Goal: Communication & Community: Share content

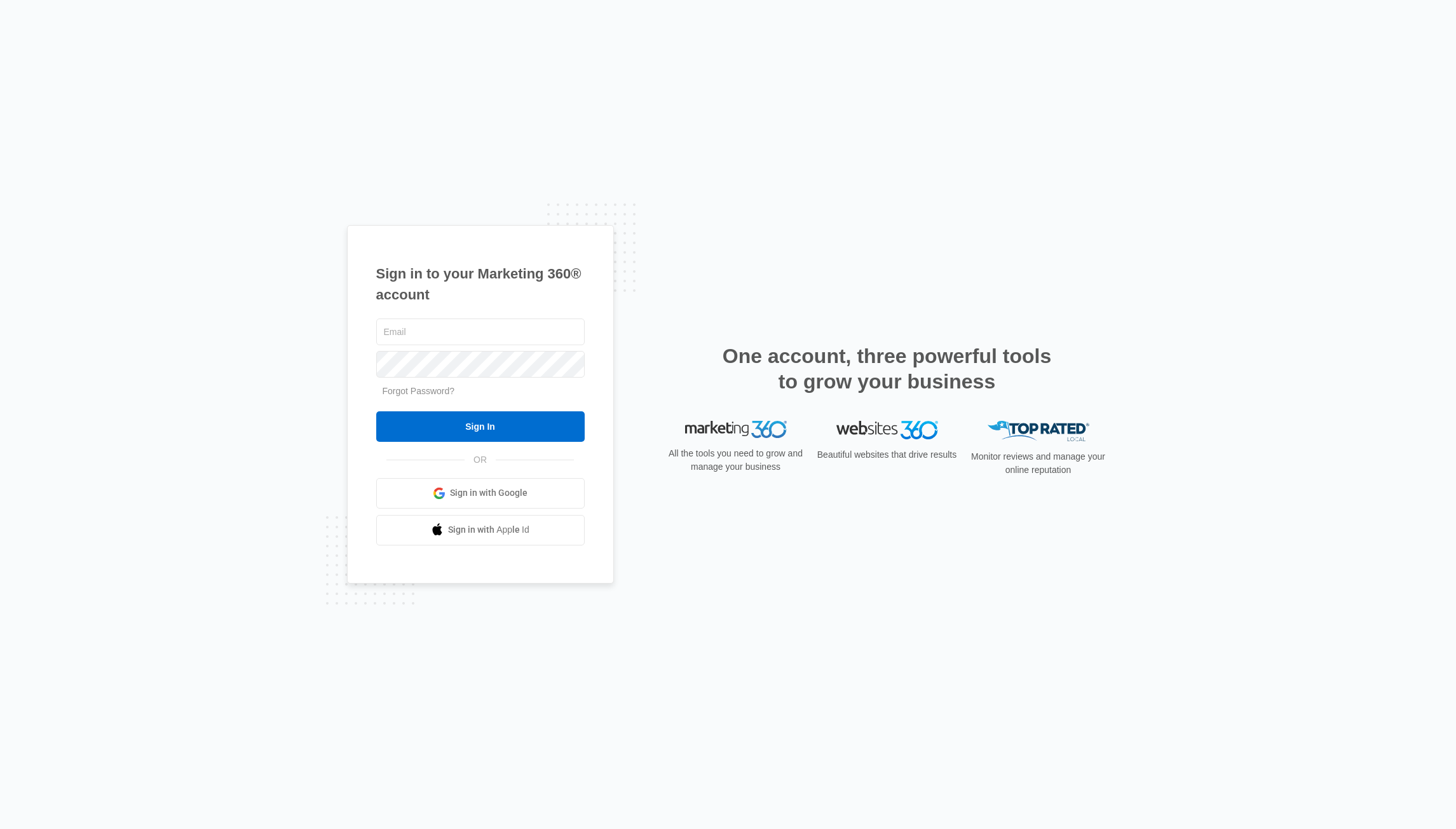
click at [520, 491] on span "Sign in with Google" at bounding box center [489, 493] width 77 height 13
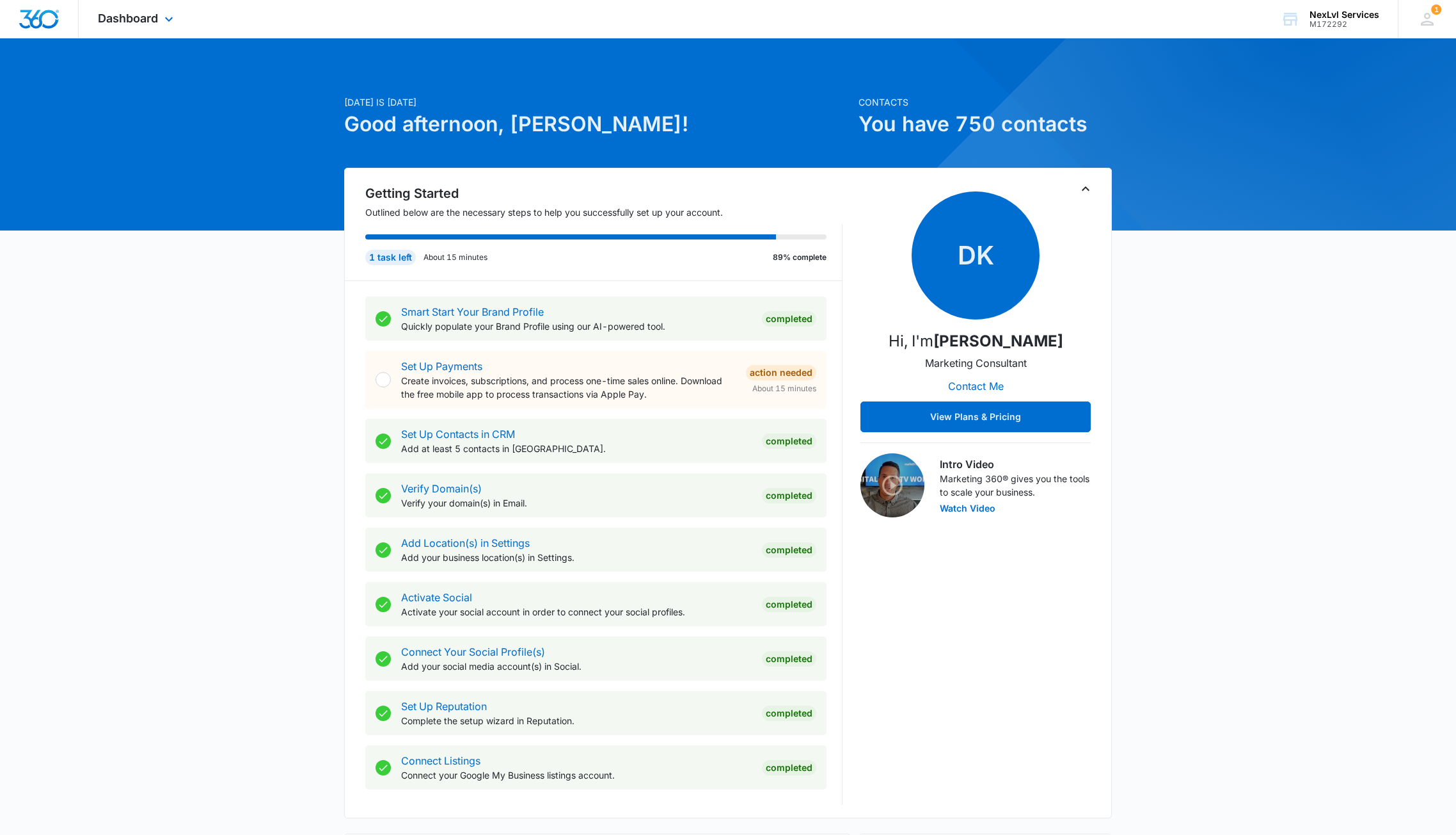
click at [128, 10] on div "Dashboard Apps Reputation Websites Forms CRM Email Social POS Content Ads Intel…" at bounding box center [137, 18] width 117 height 37
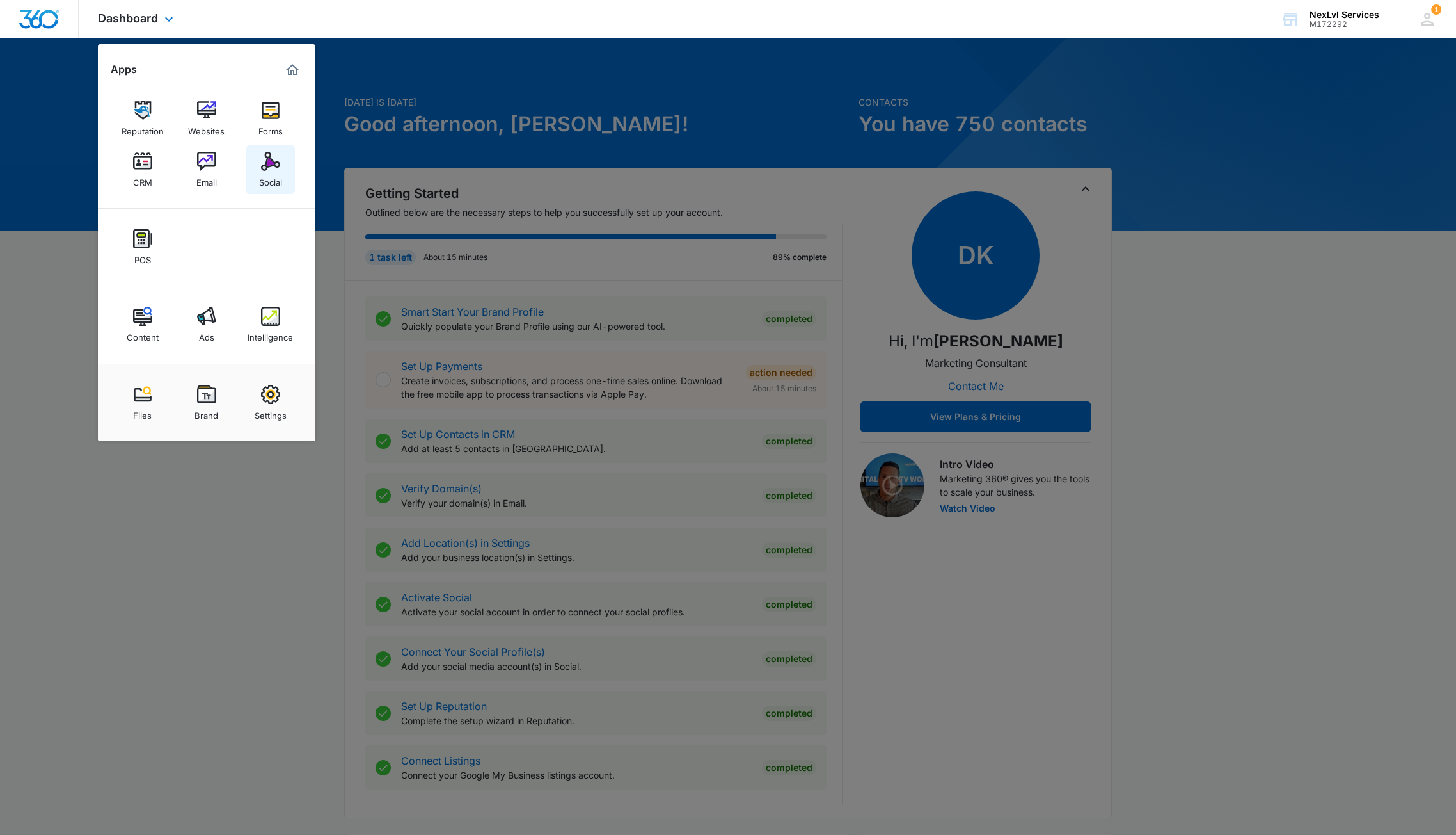
click at [277, 172] on div "Social" at bounding box center [271, 179] width 23 height 16
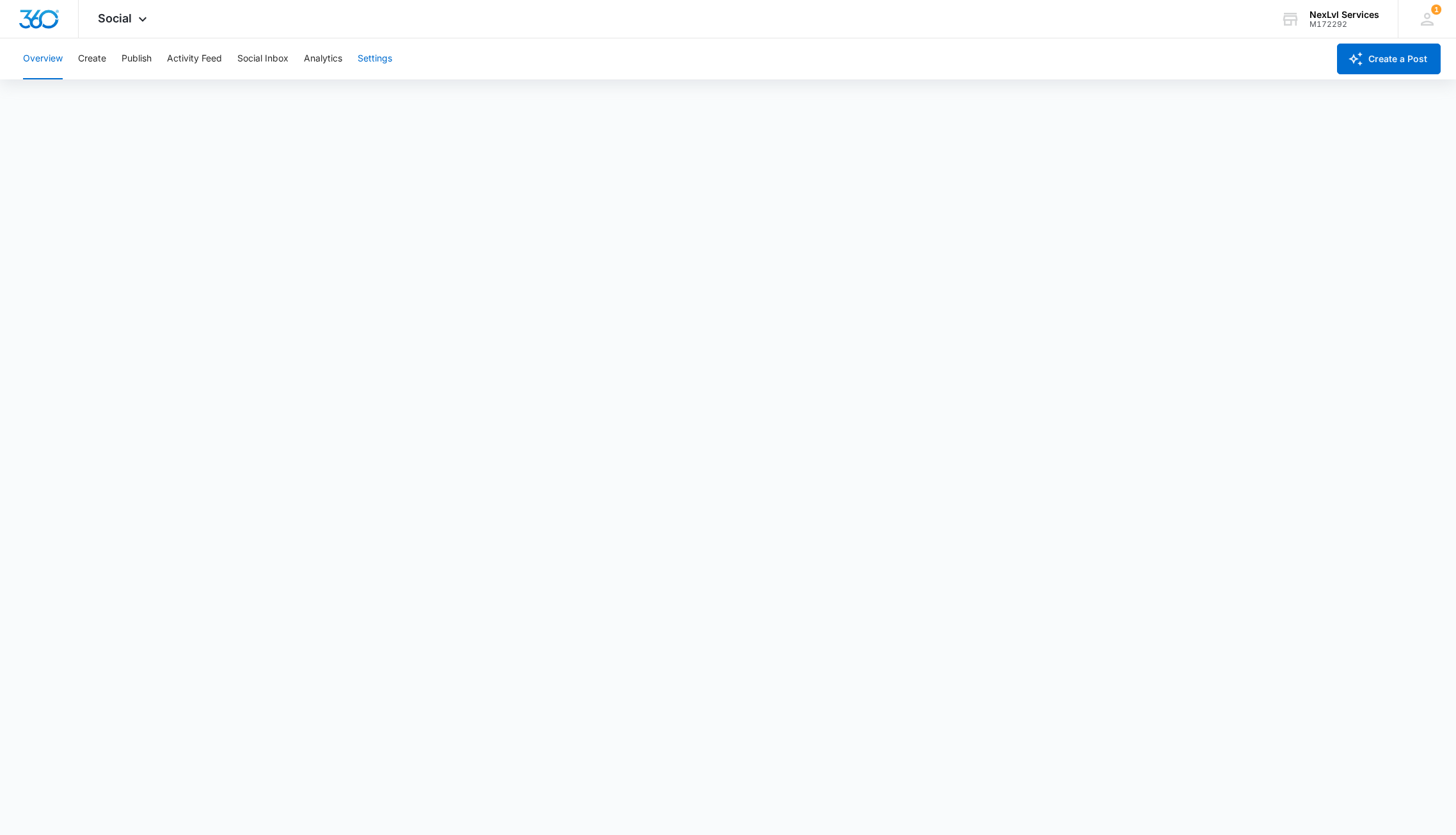
click at [384, 65] on button "Settings" at bounding box center [375, 59] width 35 height 41
click at [316, 63] on button "Analytics" at bounding box center [323, 59] width 38 height 41
click at [273, 61] on button "Social Inbox" at bounding box center [262, 59] width 51 height 41
click at [201, 57] on button "Activity Feed" at bounding box center [194, 59] width 55 height 41
click at [136, 63] on button "Publish" at bounding box center [136, 59] width 30 height 41
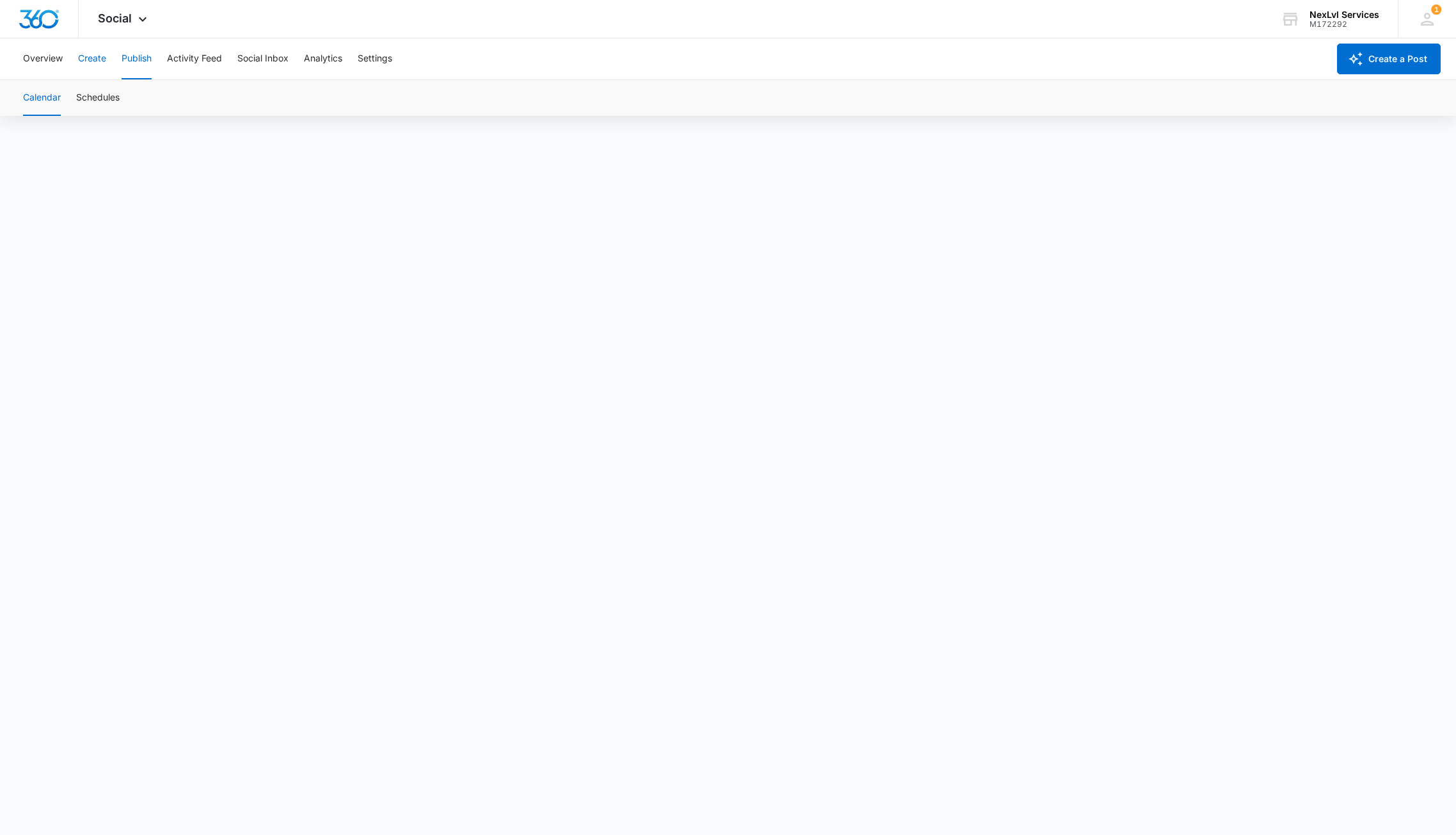
click at [95, 61] on button "Create" at bounding box center [91, 59] width 28 height 41
drag, startPoint x: 129, startPoint y: 101, endPoint x: 144, endPoint y: 98, distance: 15.3
click at [129, 101] on button "Approvals" at bounding box center [125, 97] width 43 height 36
click at [205, 98] on button "Recommendations" at bounding box center [201, 97] width 78 height 36
click at [266, 99] on button "Auto Import" at bounding box center [279, 97] width 50 height 36
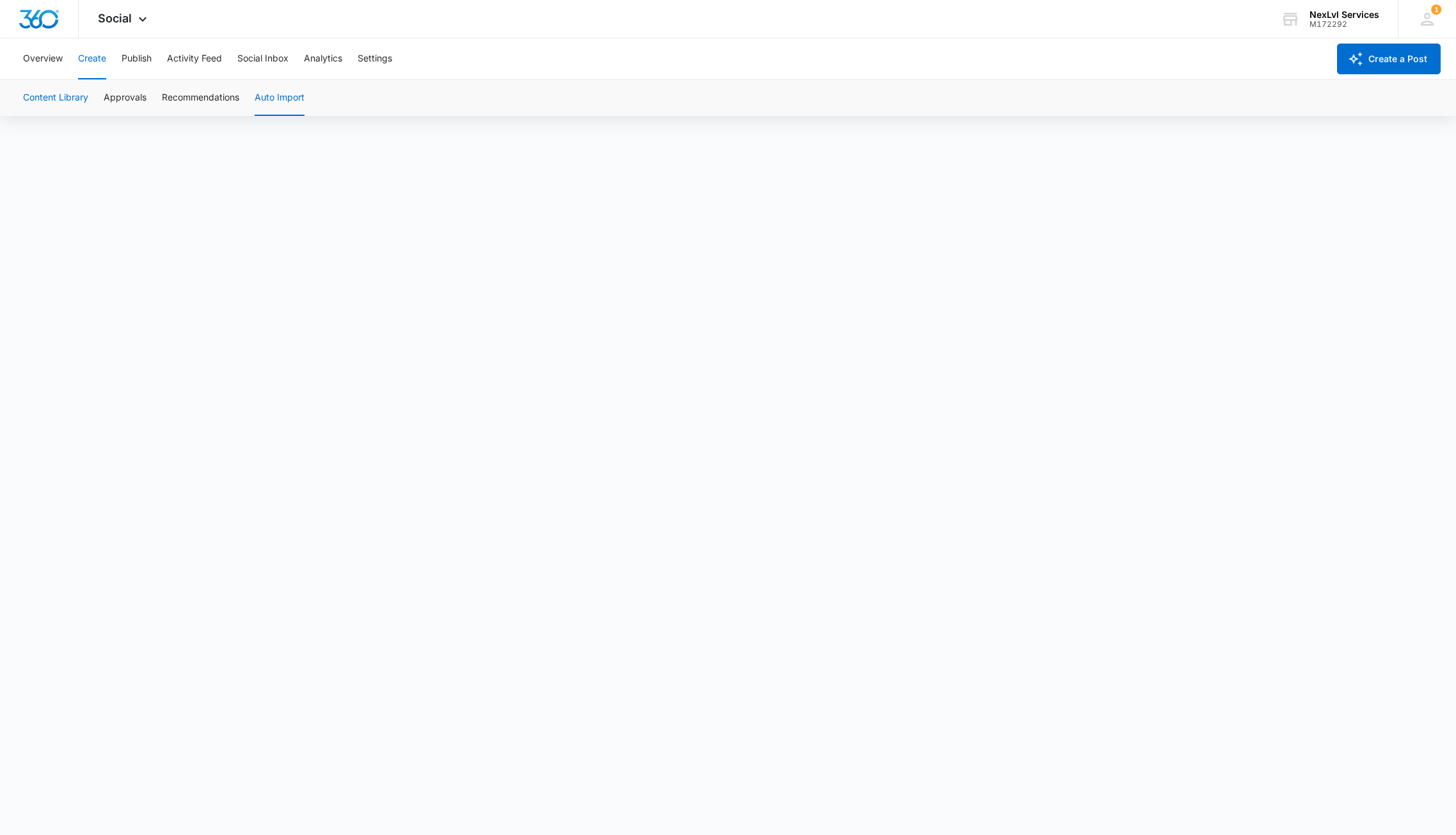
click at [68, 106] on button "Content Library" at bounding box center [56, 97] width 65 height 36
click at [1379, 62] on button "Create a Post" at bounding box center [1390, 59] width 104 height 31
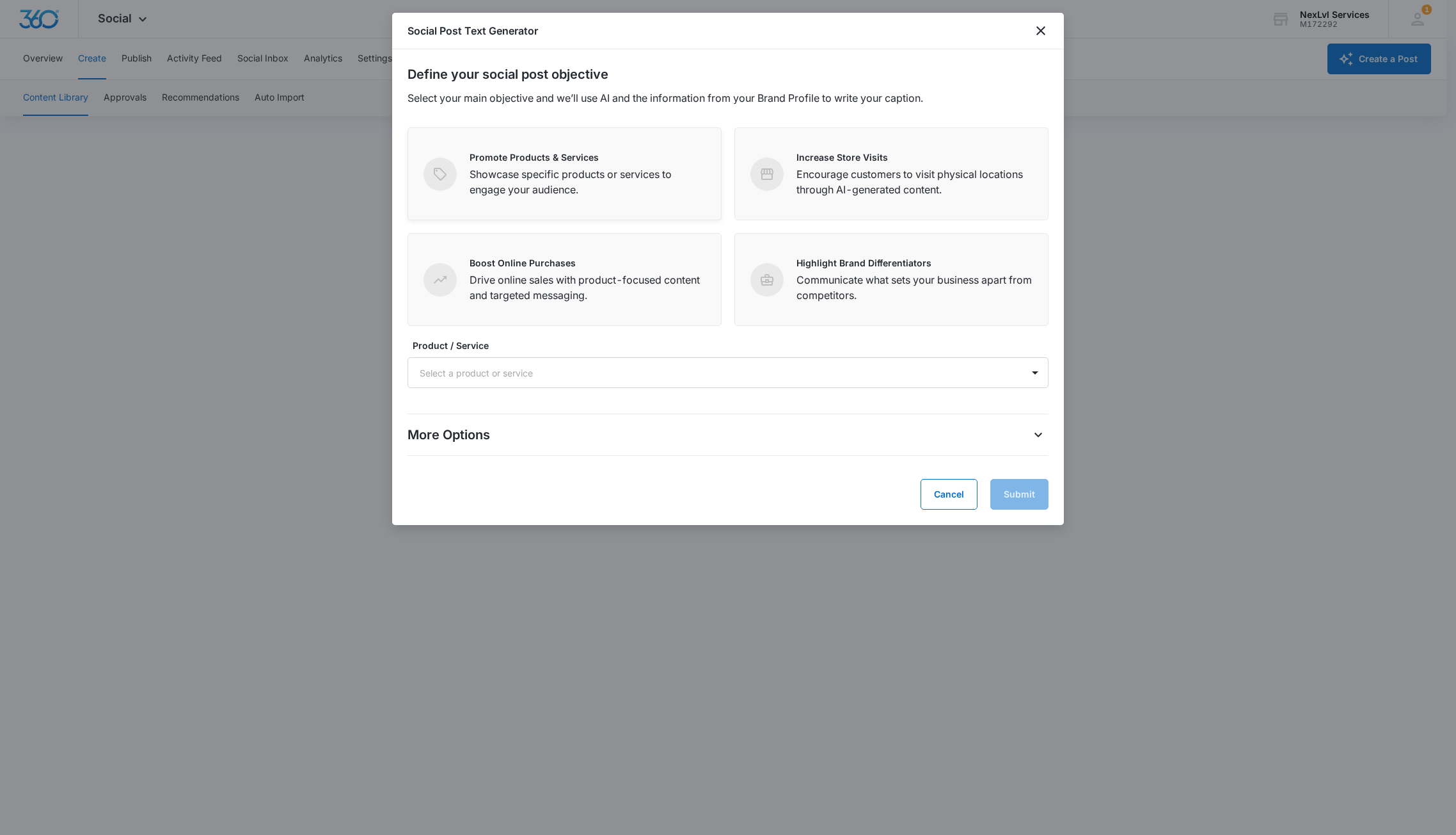
click at [532, 174] on p "Showcase specific products or services to engage your audience." at bounding box center [588, 182] width 236 height 31
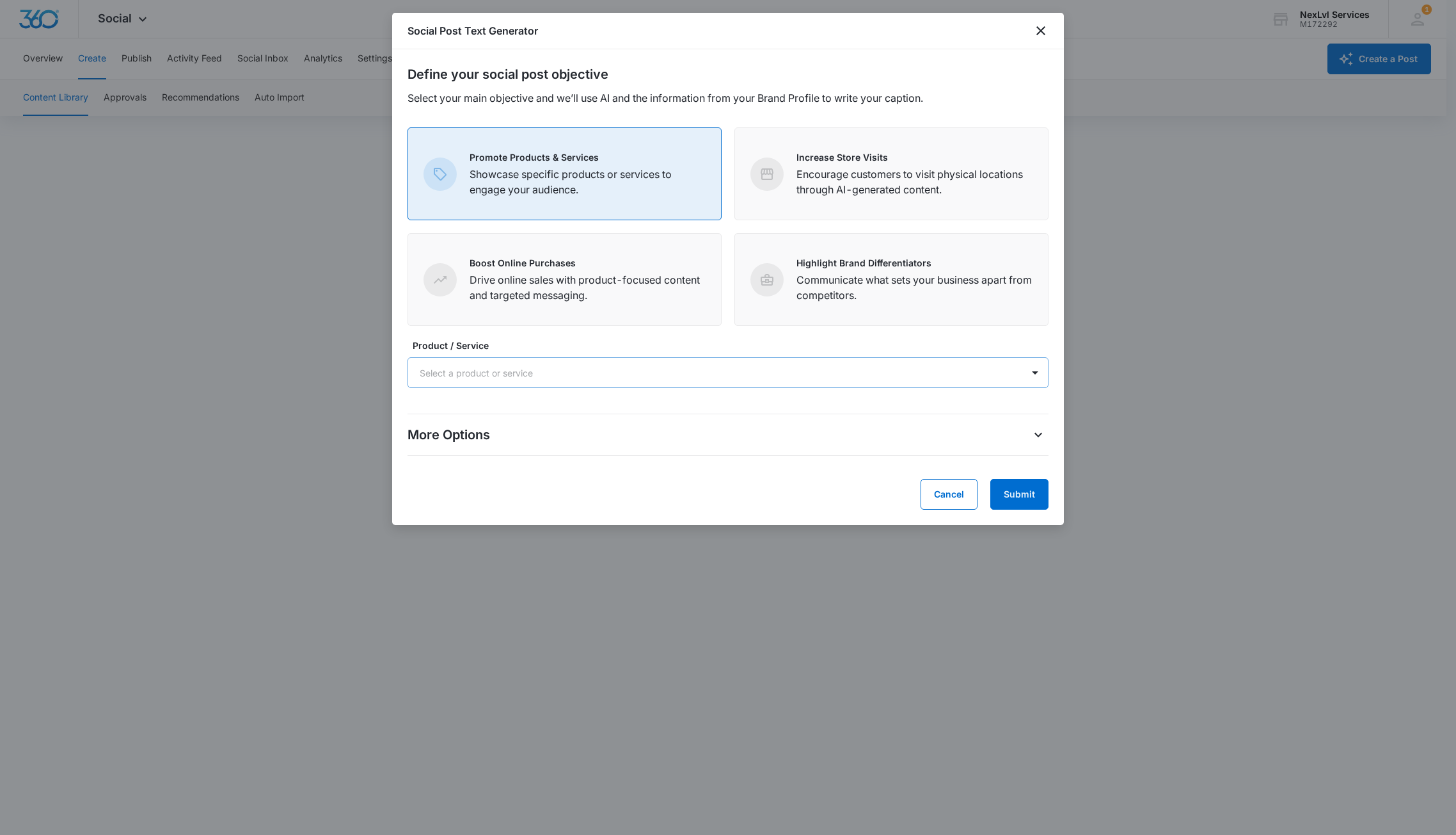
click at [1014, 374] on div "Select a product or service" at bounding box center [728, 373] width 642 height 31
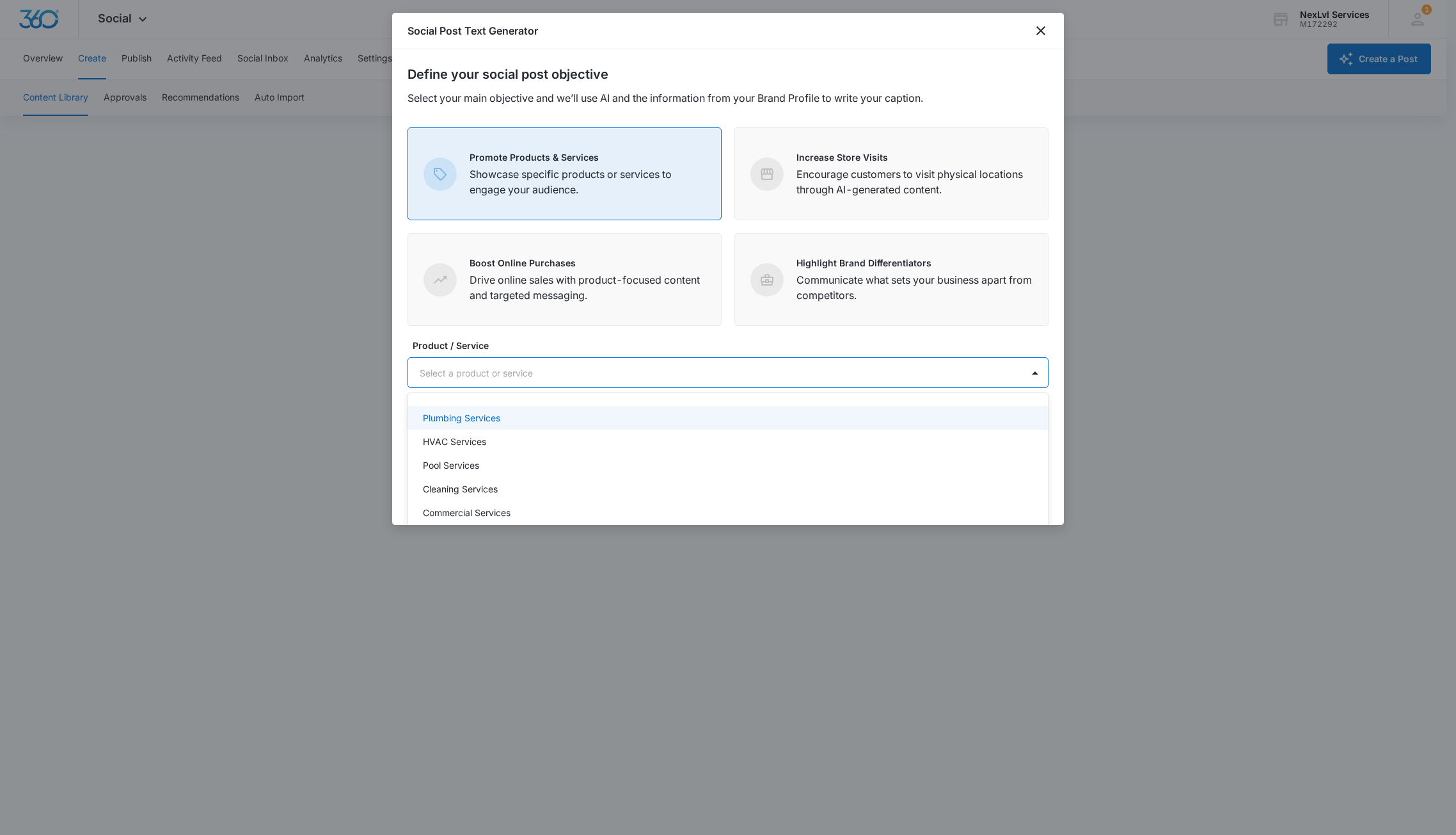
click at [493, 419] on p "Plumbing Services" at bounding box center [461, 418] width 78 height 13
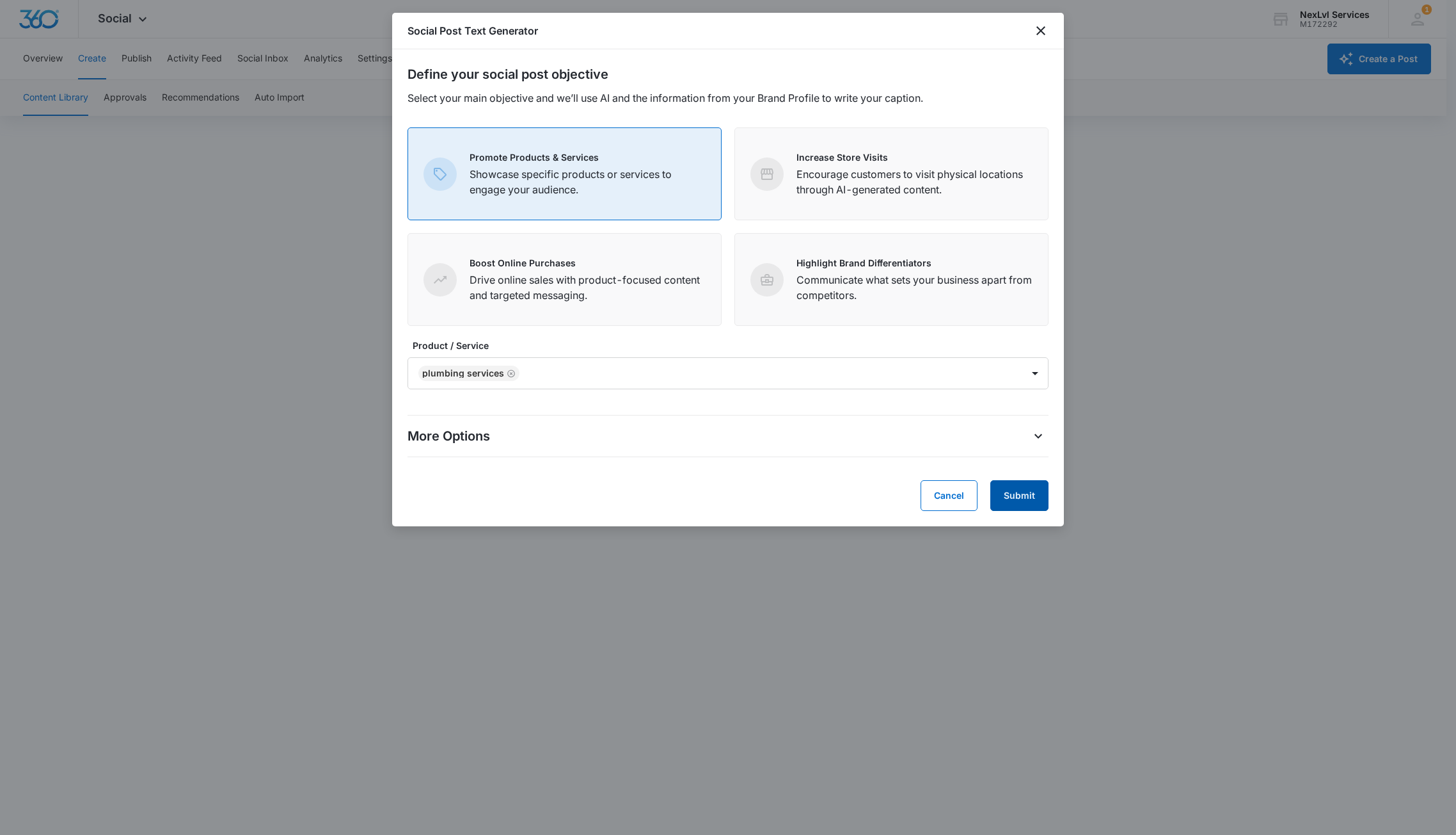
click at [1022, 490] on button "Submit" at bounding box center [1019, 496] width 59 height 31
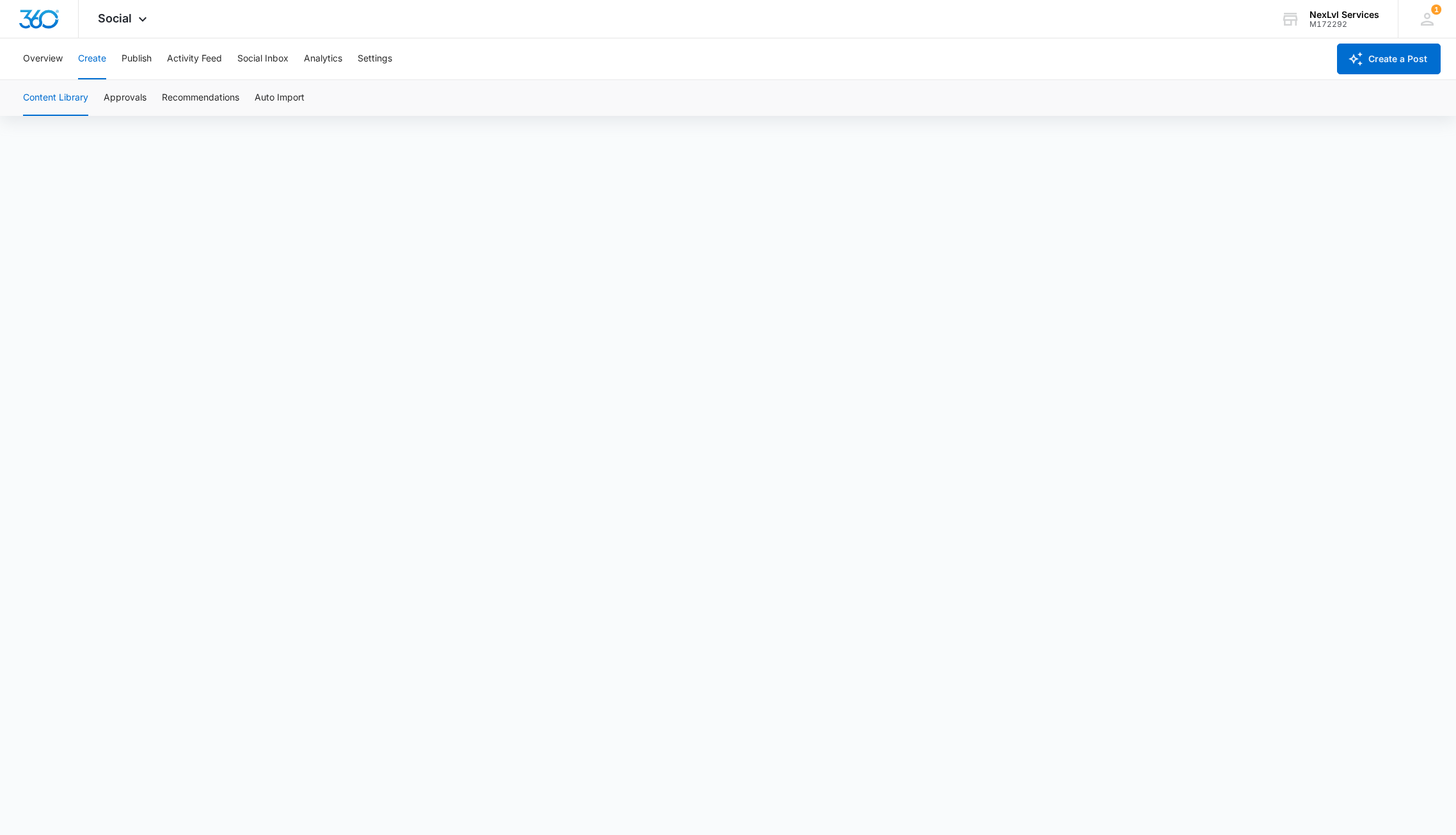
click at [91, 60] on button "Create" at bounding box center [91, 59] width 28 height 41
click at [136, 61] on button "Publish" at bounding box center [136, 59] width 30 height 41
click at [93, 64] on button "Create" at bounding box center [91, 59] width 28 height 41
click at [131, 61] on button "Publish" at bounding box center [136, 59] width 30 height 41
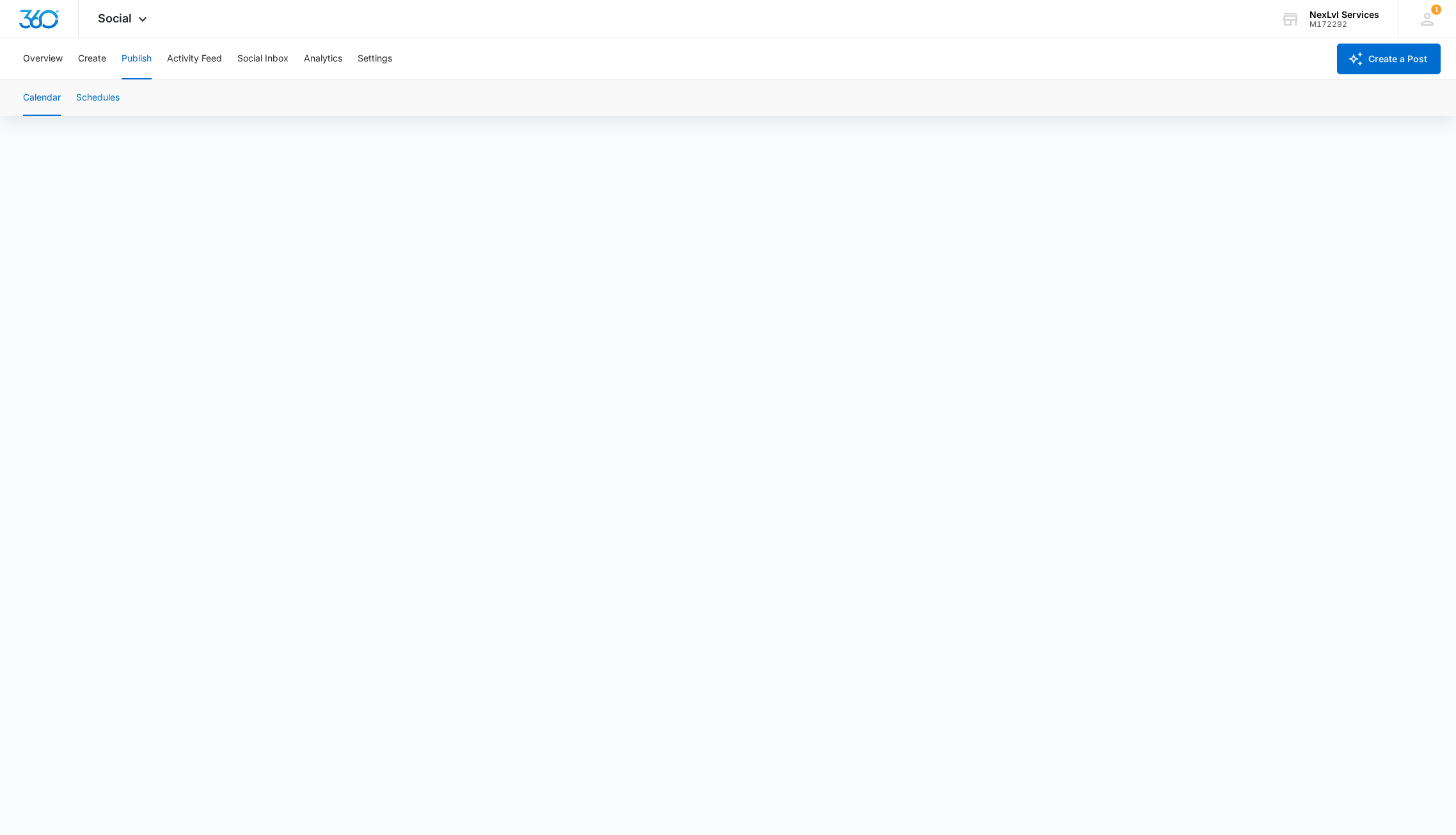
click at [88, 111] on button "Schedules" at bounding box center [97, 97] width 43 height 36
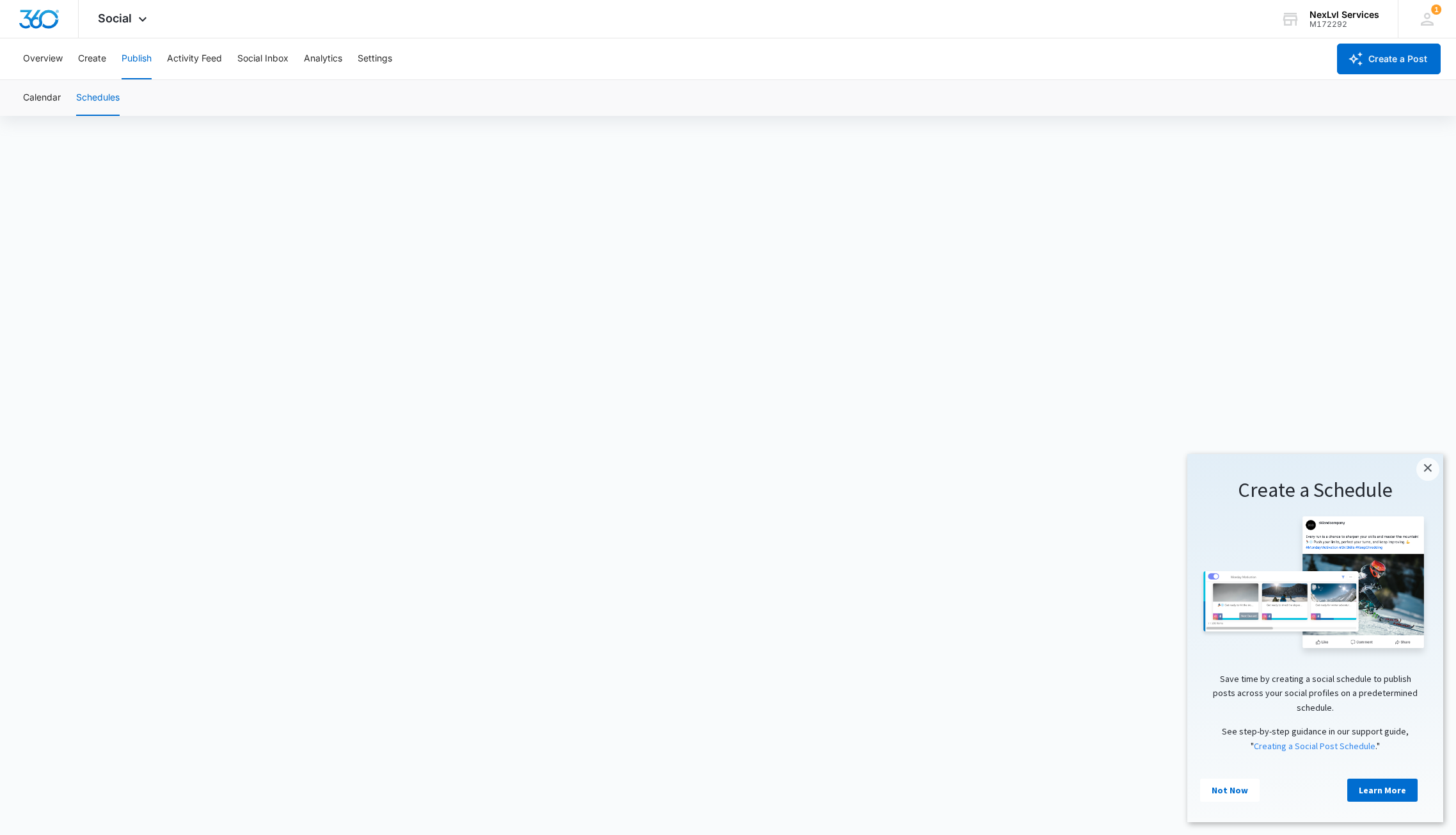
scroll to position [9, 0]
click at [1426, 467] on link "×" at bounding box center [1428, 469] width 23 height 23
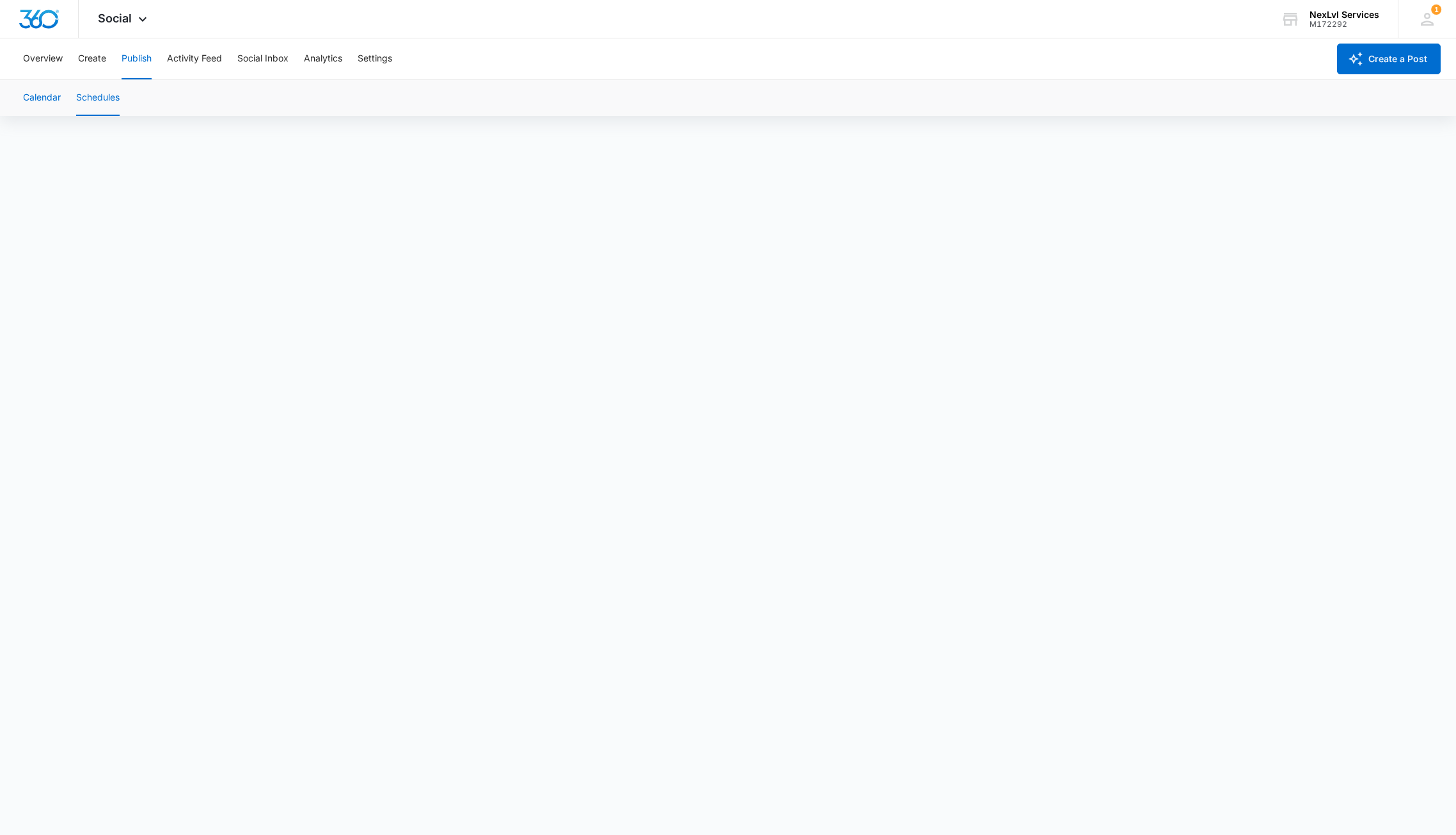
click at [38, 96] on button "Calendar" at bounding box center [41, 97] width 37 height 36
click at [90, 102] on button "Schedules" at bounding box center [97, 97] width 43 height 36
click at [52, 93] on button "Calendar" at bounding box center [41, 97] width 37 height 36
click at [101, 101] on button "Schedules" at bounding box center [97, 97] width 43 height 36
click at [32, 101] on button "Calendar" at bounding box center [41, 97] width 37 height 36
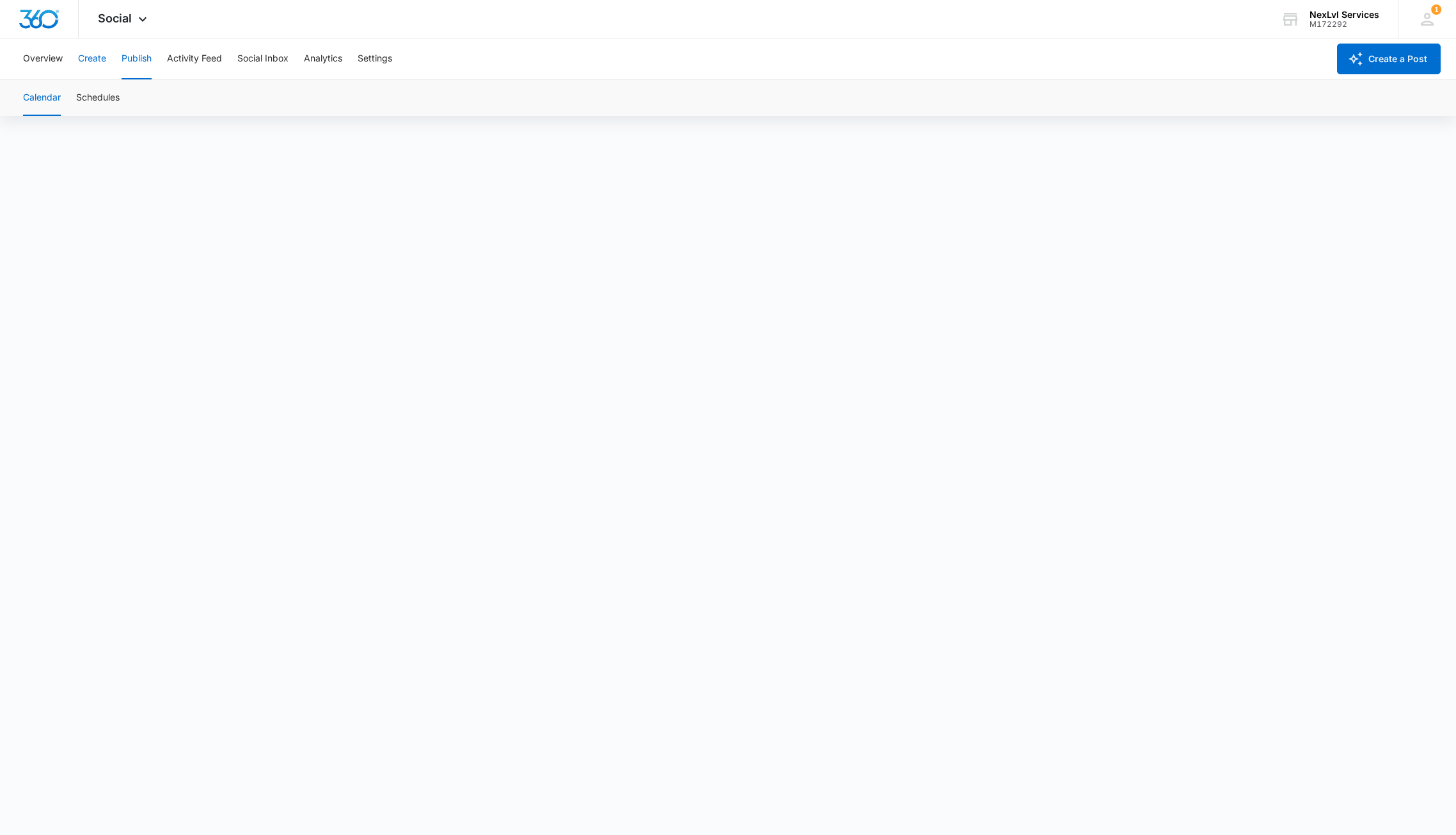
click at [93, 66] on button "Create" at bounding box center [91, 59] width 28 height 41
click at [70, 99] on button "Content Library" at bounding box center [56, 97] width 65 height 36
